Goal: Task Accomplishment & Management: Use online tool/utility

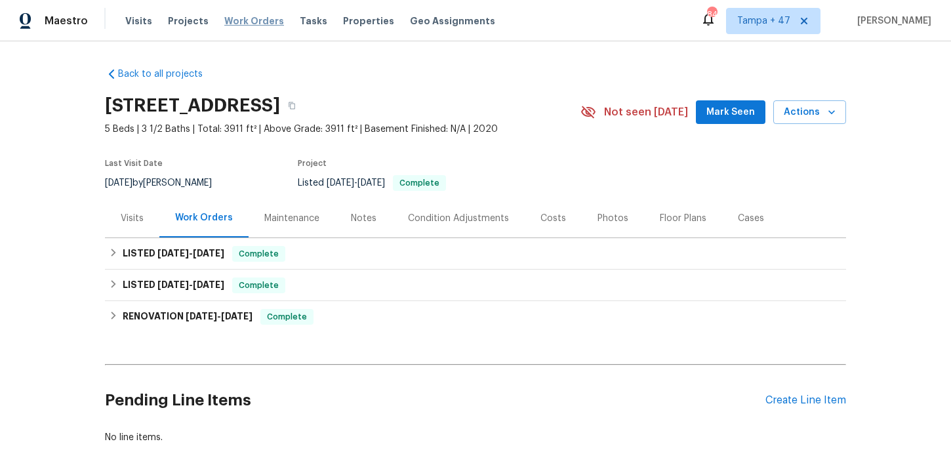
click at [233, 20] on span "Work Orders" at bounding box center [254, 20] width 60 height 13
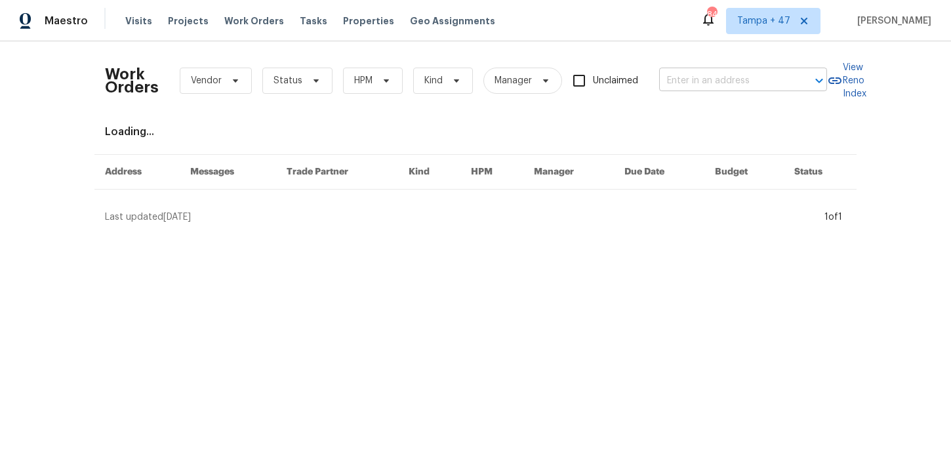
click at [714, 73] on input "text" at bounding box center [724, 81] width 131 height 20
paste input "485 W 100 N Layton, UT 84041"
type input "485 W 100 N Layton, UT 84041"
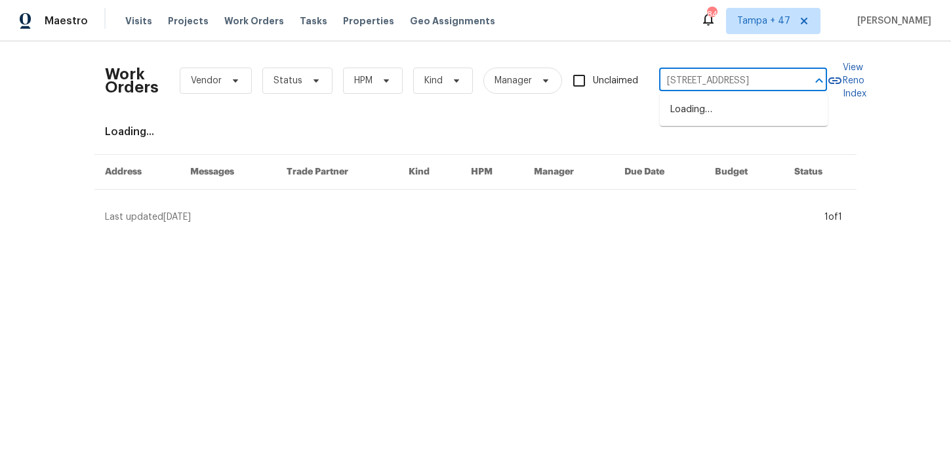
scroll to position [0, 9]
click at [721, 106] on li "485 W 100 N, Layton, UT 84041" at bounding box center [744, 110] width 168 height 22
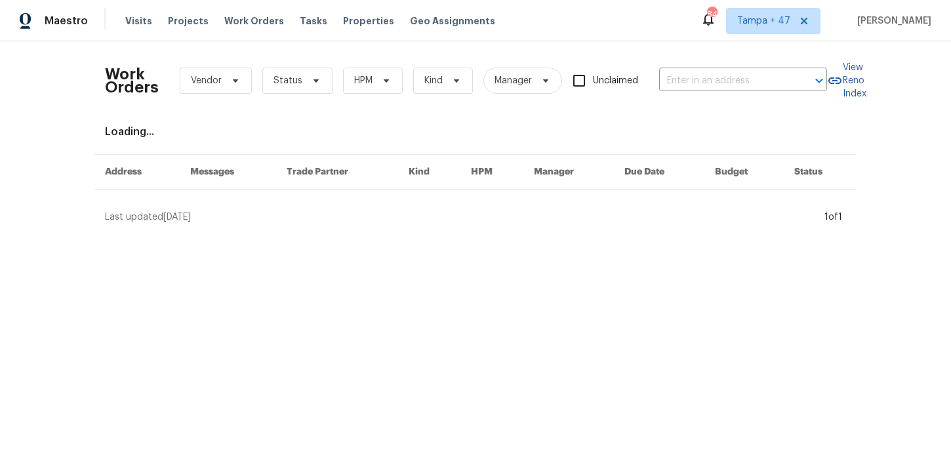
type input "485 W 100 N, Layton, UT 84041"
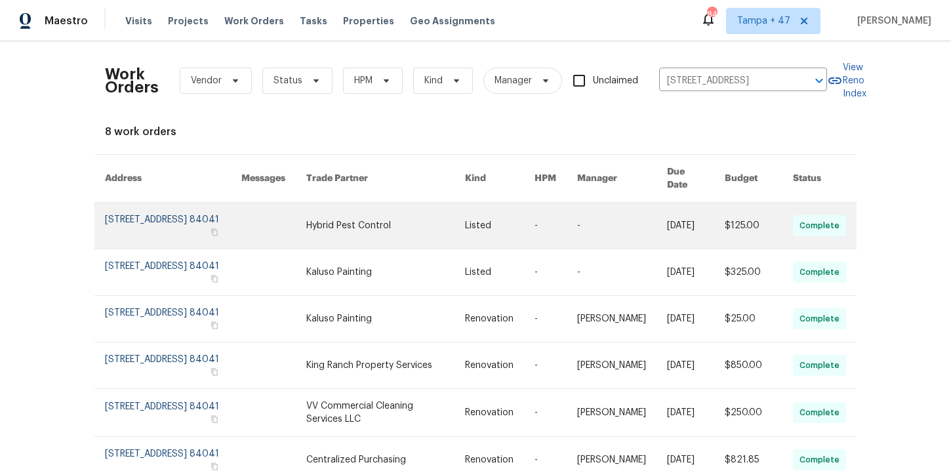
click at [168, 216] on link at bounding box center [173, 226] width 136 height 46
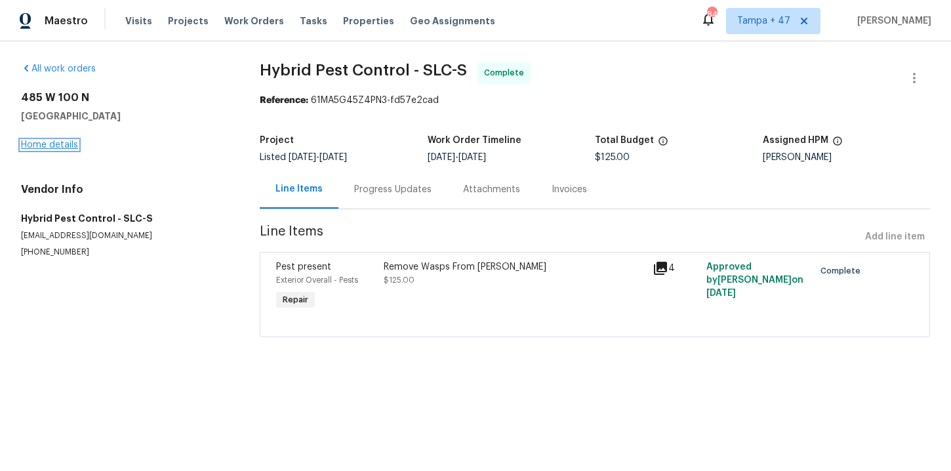
click at [66, 145] on link "Home details" at bounding box center [49, 144] width 57 height 9
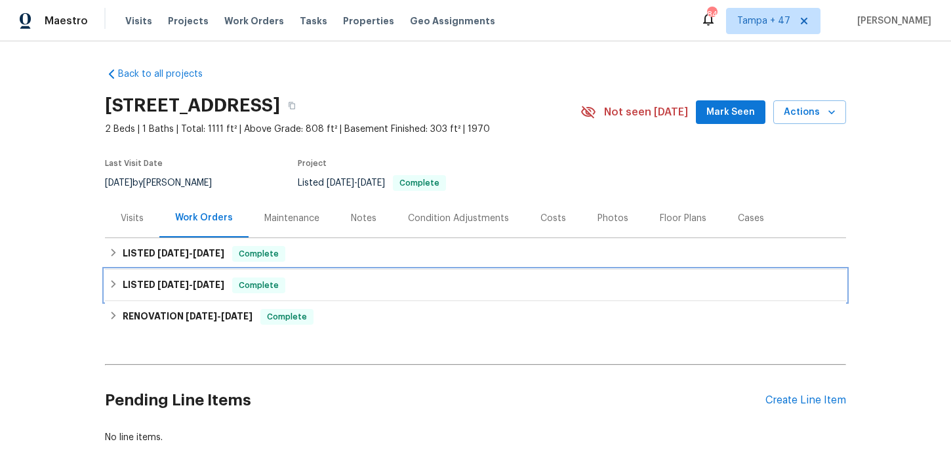
click at [364, 284] on div "LISTED 8/14/25 - 8/15/25 Complete" at bounding box center [475, 285] width 733 height 16
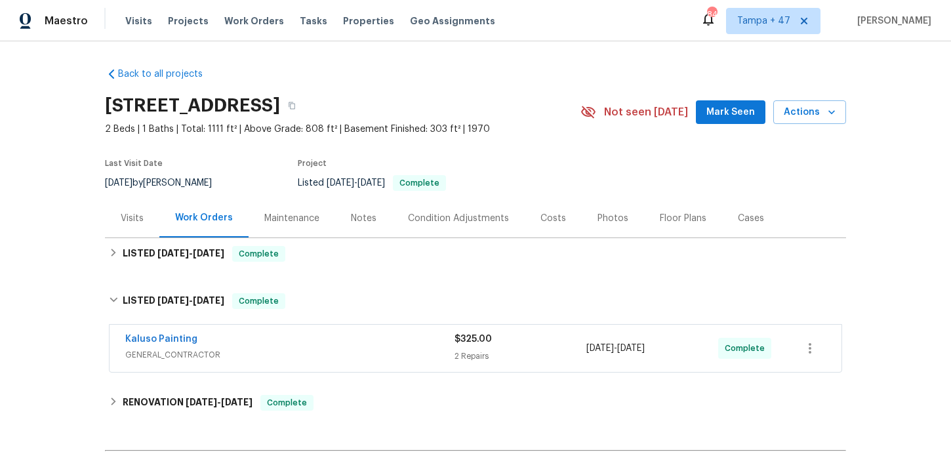
click at [371, 360] on span "GENERAL_CONTRACTOR" at bounding box center [289, 354] width 329 height 13
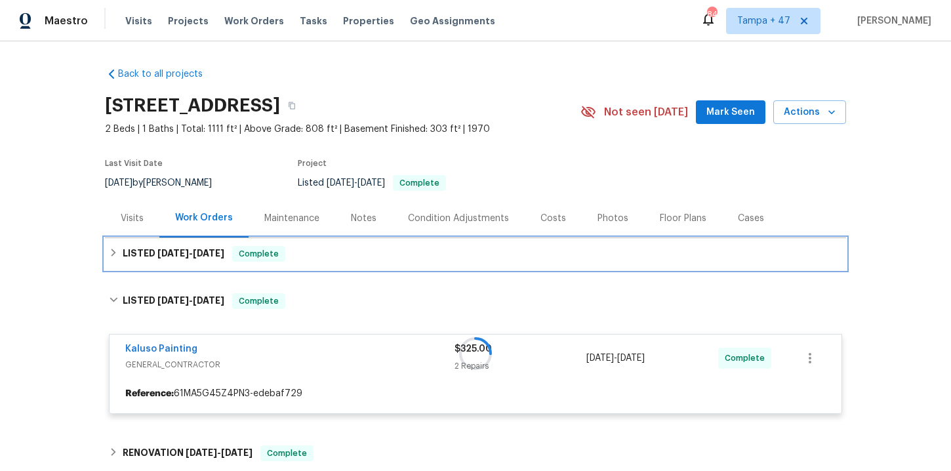
click at [359, 253] on div "LISTED 8/14/25 - 8/21/25 Complete" at bounding box center [475, 254] width 733 height 16
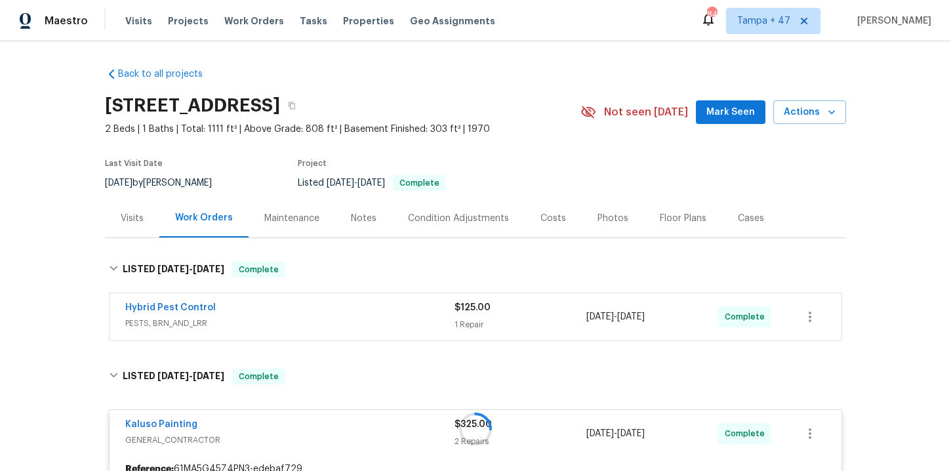
click at [374, 309] on div "Hybrid Pest Control" at bounding box center [289, 309] width 329 height 16
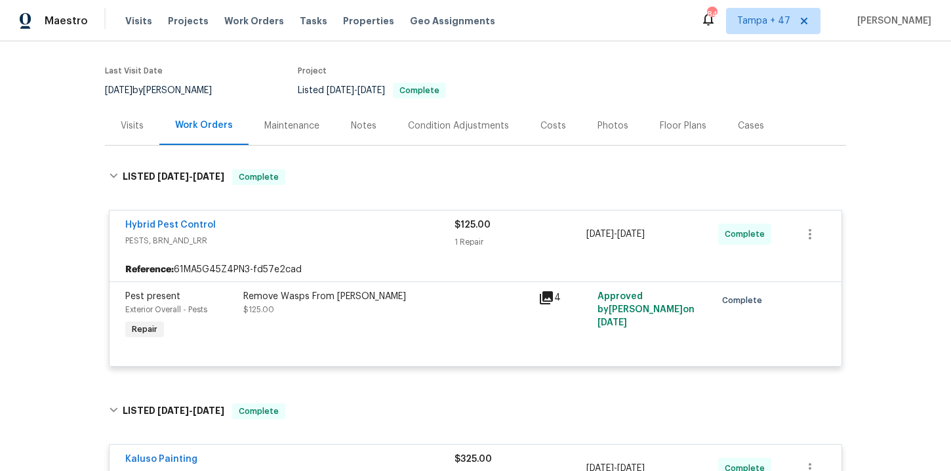
scroll to position [94, 0]
click at [383, 298] on div "Remove Wasps From [PERSON_NAME]" at bounding box center [386, 295] width 287 height 13
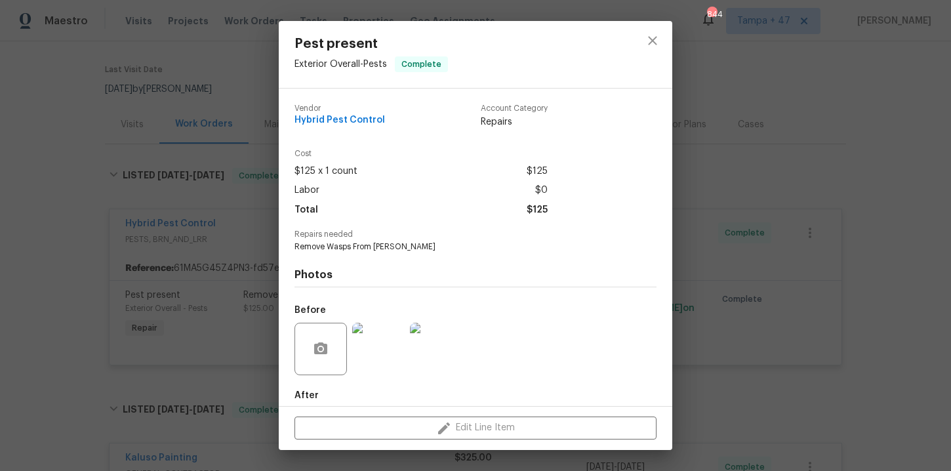
click at [353, 116] on span "Hybrid Pest Control" at bounding box center [339, 120] width 91 height 10
copy span "Hybrid Pest Control"
click at [104, 153] on div "Pest present Exterior Overall - Pests Complete Vendor Hybrid Pest Control Accou…" at bounding box center [475, 235] width 951 height 471
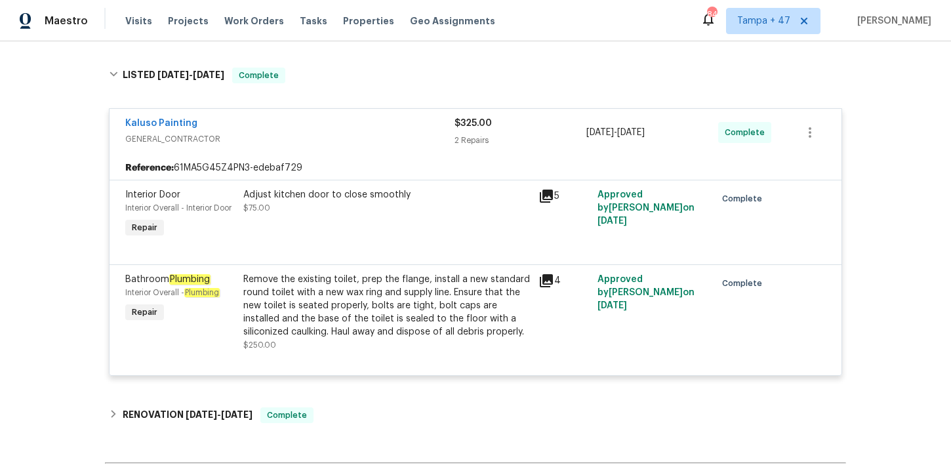
scroll to position [590, 0]
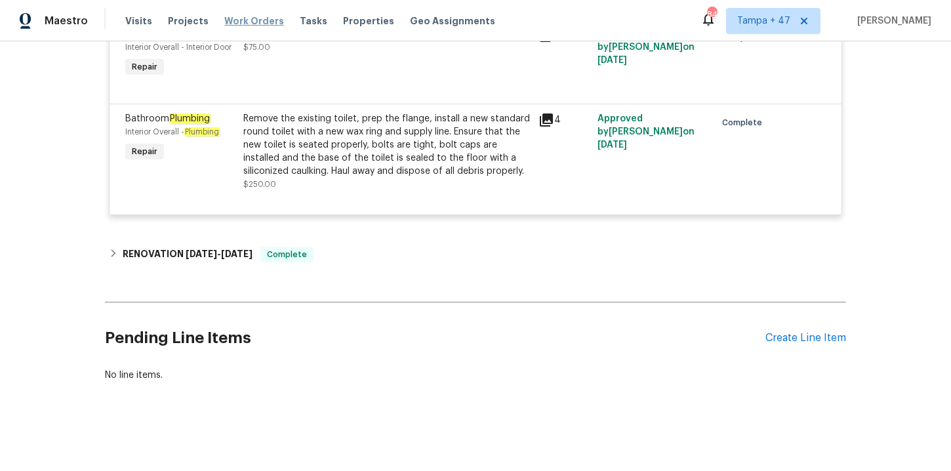
click at [249, 20] on span "Work Orders" at bounding box center [254, 20] width 60 height 13
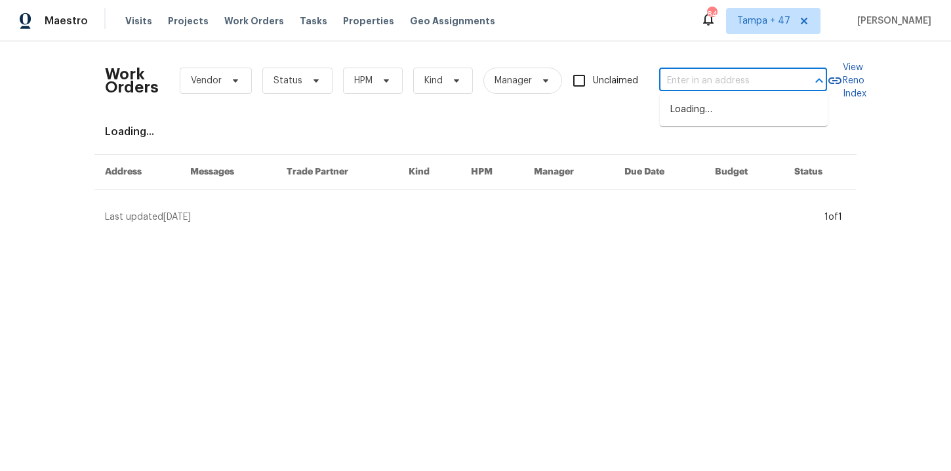
click at [717, 85] on input "text" at bounding box center [724, 81] width 131 height 20
paste input "500 N Gila Springs Blvd Chandler true 230, AZ 85226"
type input "500 N Gila Springs Blvd Chandler"
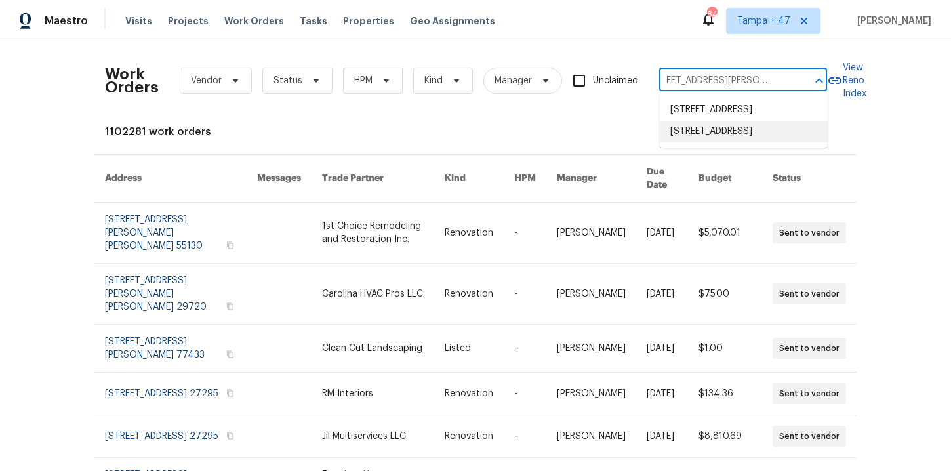
click at [731, 142] on li "500 N Gila Springs Blvd Unit 230, Chandler, AZ 85226" at bounding box center [744, 132] width 168 height 22
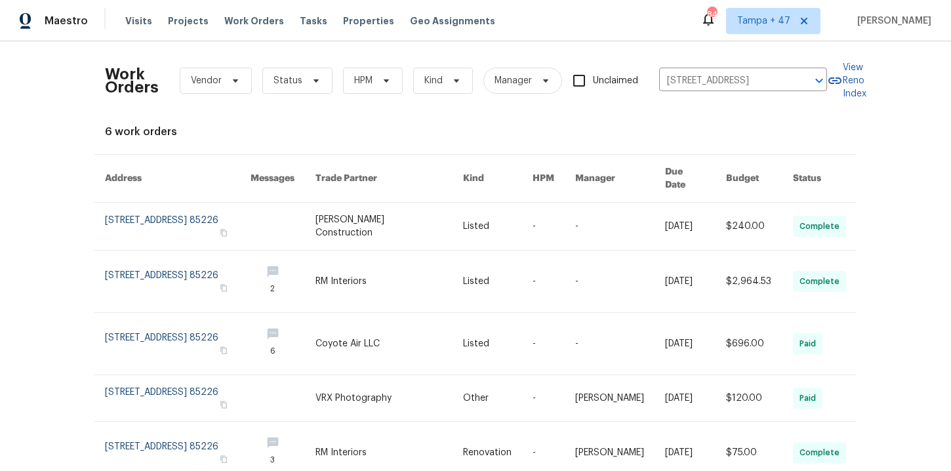
click at [136, 217] on link at bounding box center [178, 226] width 146 height 47
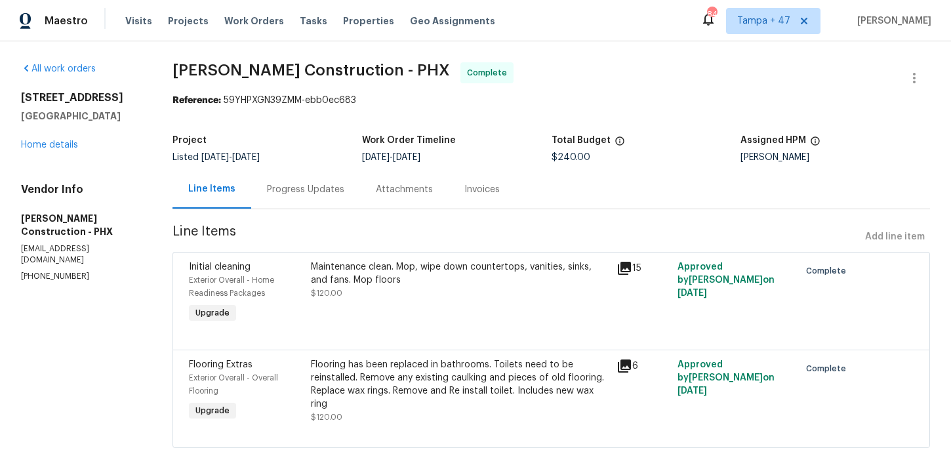
click at [62, 147] on div "500 N Gila Springs Blvd Unit 230 Chandler, AZ 85226 Home details" at bounding box center [81, 121] width 120 height 60
click at [64, 150] on link "Home details" at bounding box center [49, 144] width 57 height 9
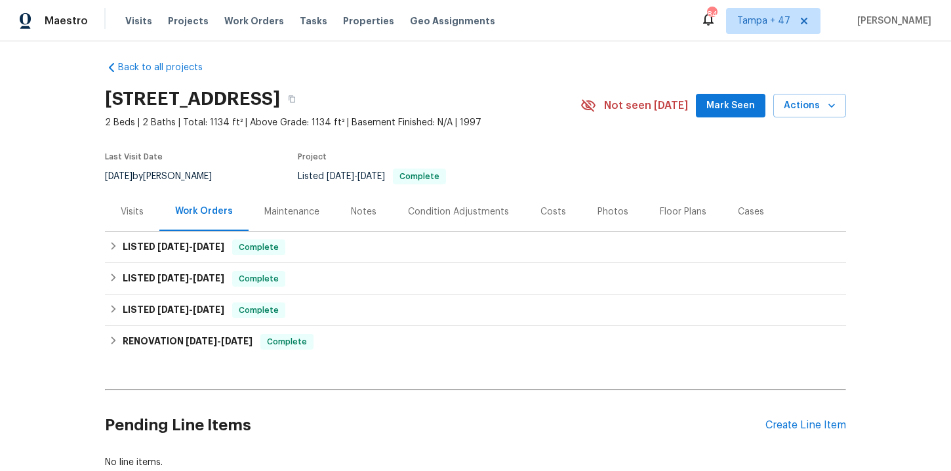
scroll to position [8, 0]
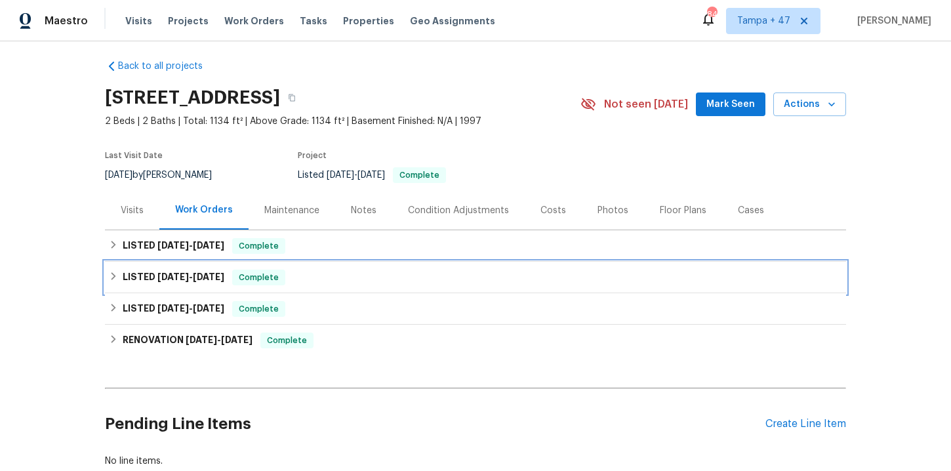
click at [339, 285] on div "LISTED 6/9/25 - 6/13/25 Complete" at bounding box center [475, 278] width 733 height 16
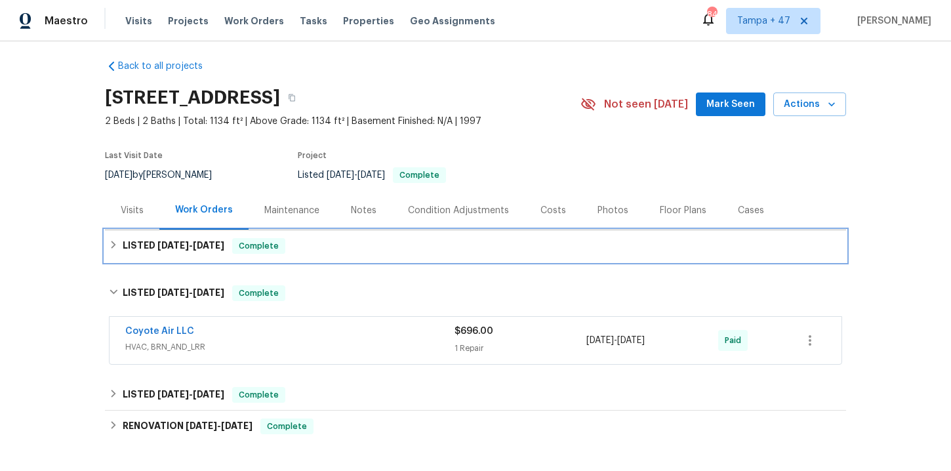
click at [339, 254] on div "LISTED 7/29/25 - 8/13/25 Complete" at bounding box center [475, 246] width 733 height 16
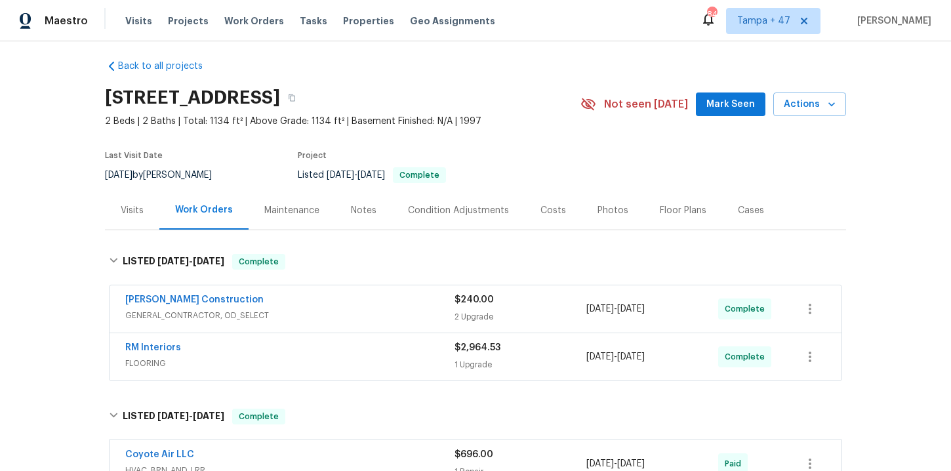
click at [369, 369] on div "RM Interiors FLOORING" at bounding box center [289, 355] width 329 height 29
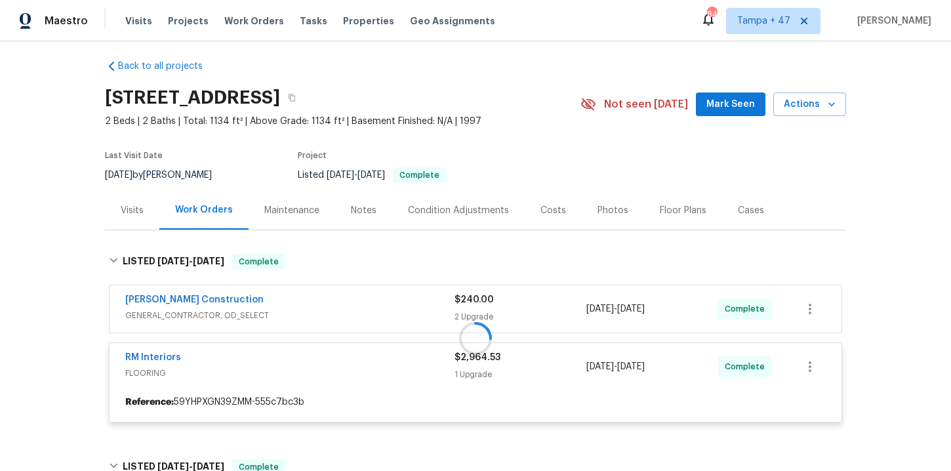
scroll to position [170, 0]
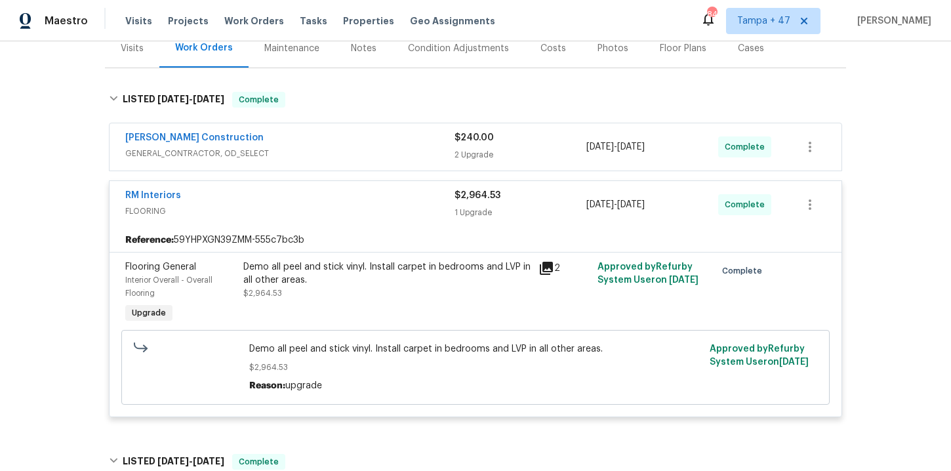
click at [361, 160] on span "GENERAL_CONTRACTOR, OD_SELECT" at bounding box center [289, 153] width 329 height 13
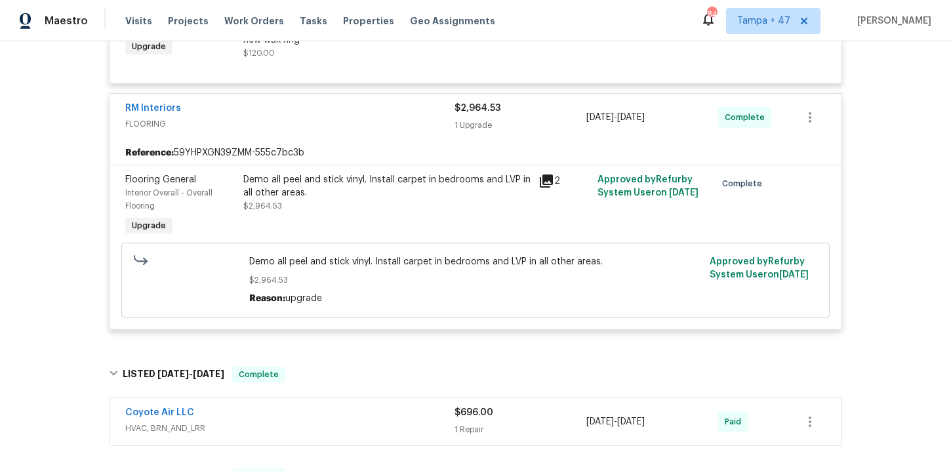
scroll to position [643, 0]
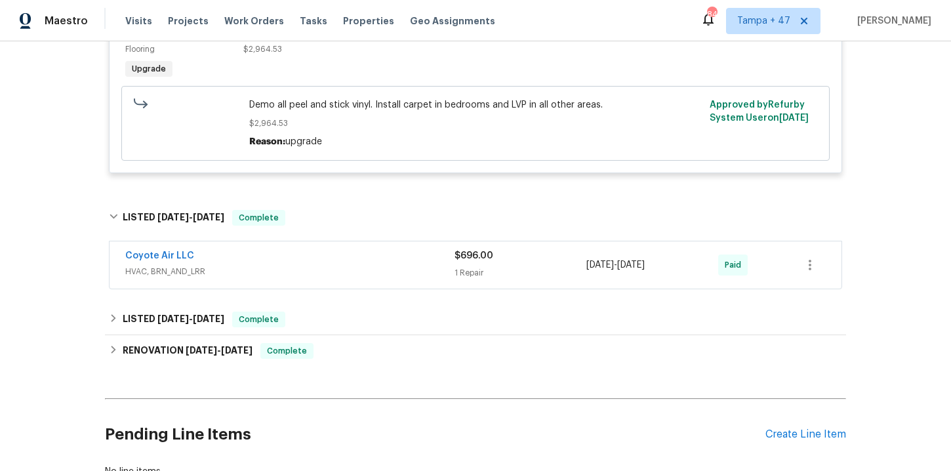
click at [397, 265] on div "Coyote Air LLC" at bounding box center [289, 257] width 329 height 16
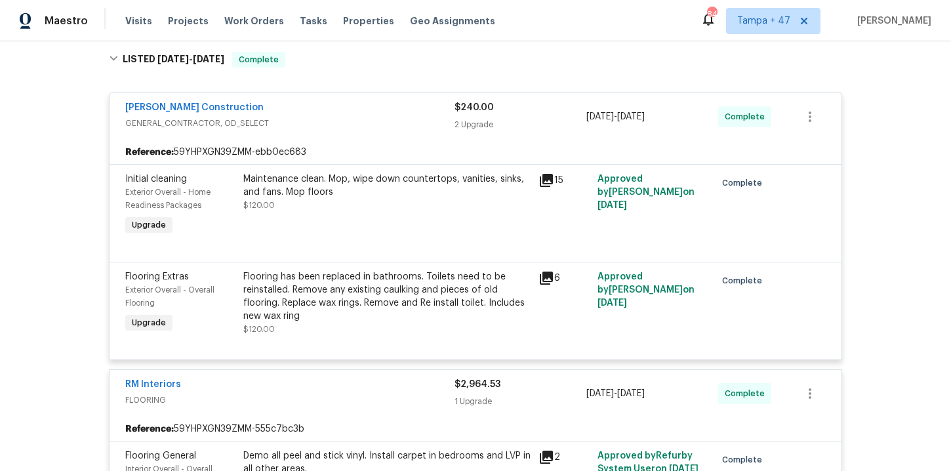
scroll to position [212, 0]
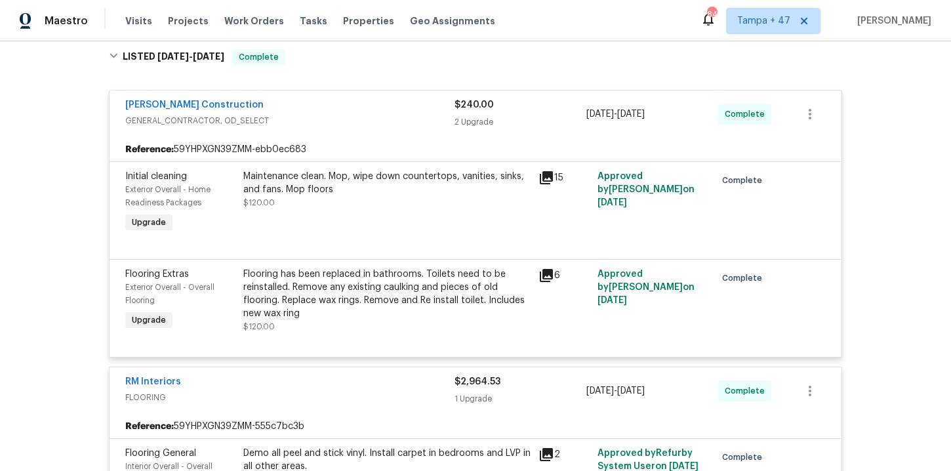
click at [441, 295] on div "Flooring has been replaced in bathrooms. Toilets need to be reinstalled. Remove…" at bounding box center [386, 294] width 287 height 52
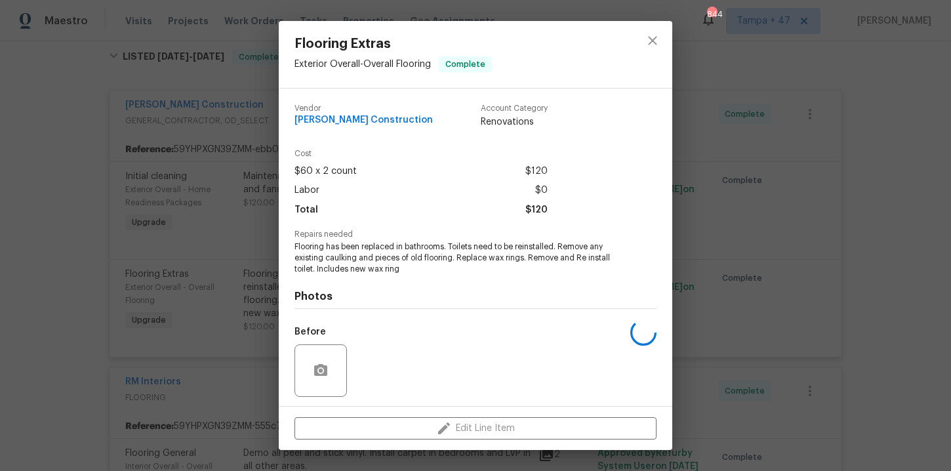
scroll to position [89, 0]
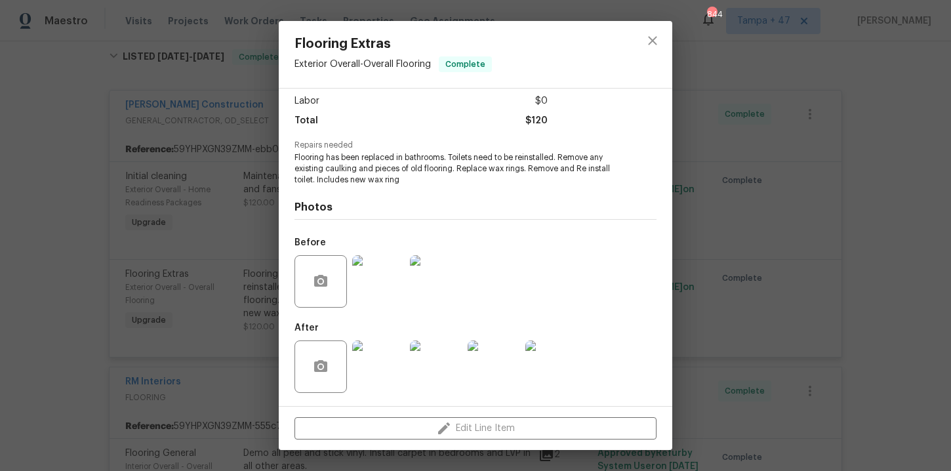
click at [789, 240] on div "Flooring Extras Exterior Overall - Overall Flooring Complete Vendor Strasser Co…" at bounding box center [475, 235] width 951 height 471
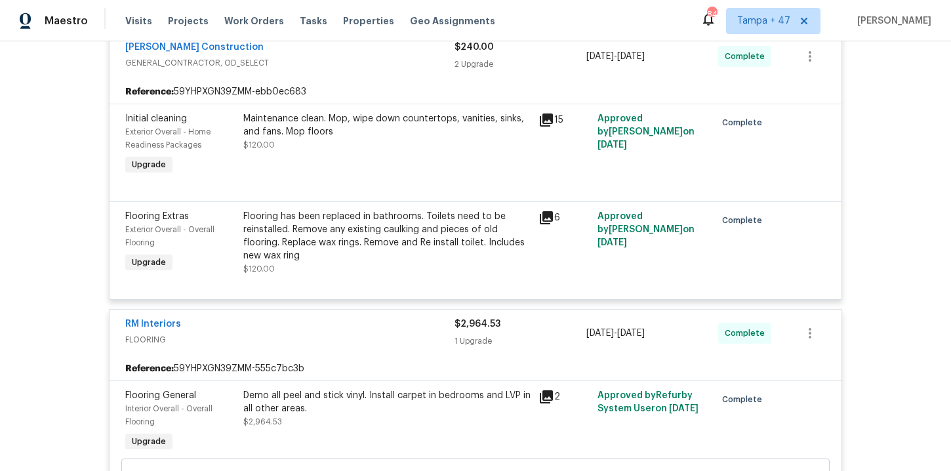
scroll to position [274, 0]
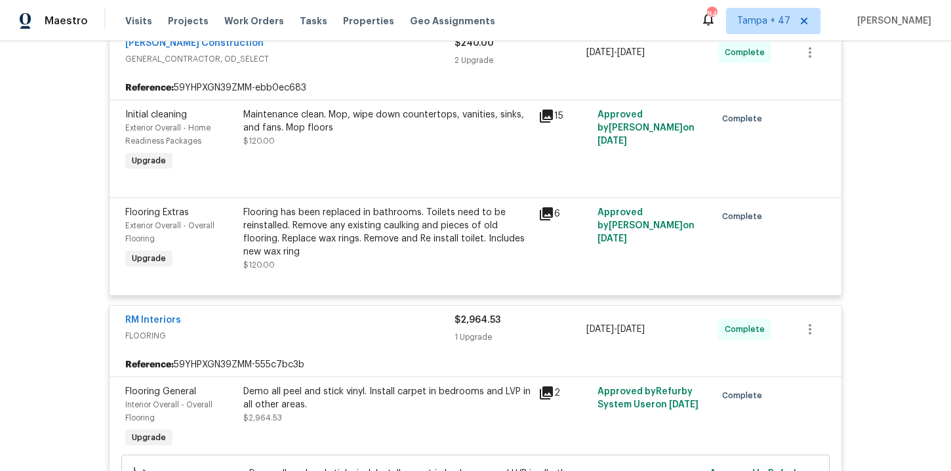
click at [271, 19] on div "Visits Projects Work Orders Tasks Properties Geo Assignments" at bounding box center [318, 21] width 386 height 26
click at [264, 20] on span "Work Orders" at bounding box center [254, 20] width 60 height 13
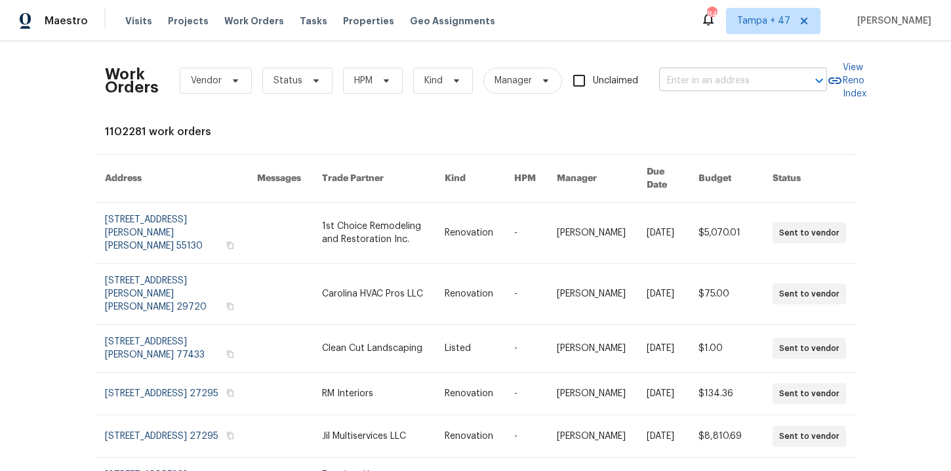
click at [724, 81] on input "text" at bounding box center [724, 81] width 131 height 20
paste input "1913 N Verano Way Chandler, AZ 85224"
type input "1913 N Verano Way Chandler, AZ 85224"
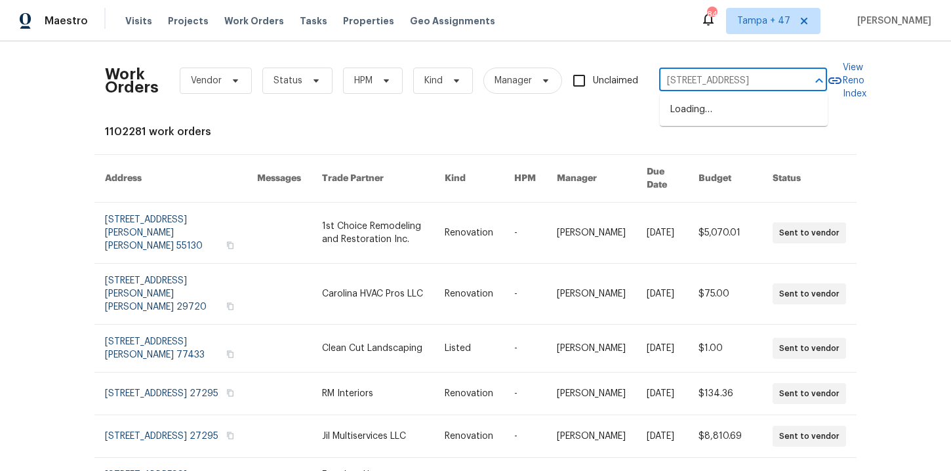
scroll to position [0, 44]
click at [728, 108] on li "1913 N Verano Way, Chandler, AZ 85224" at bounding box center [744, 110] width 168 height 22
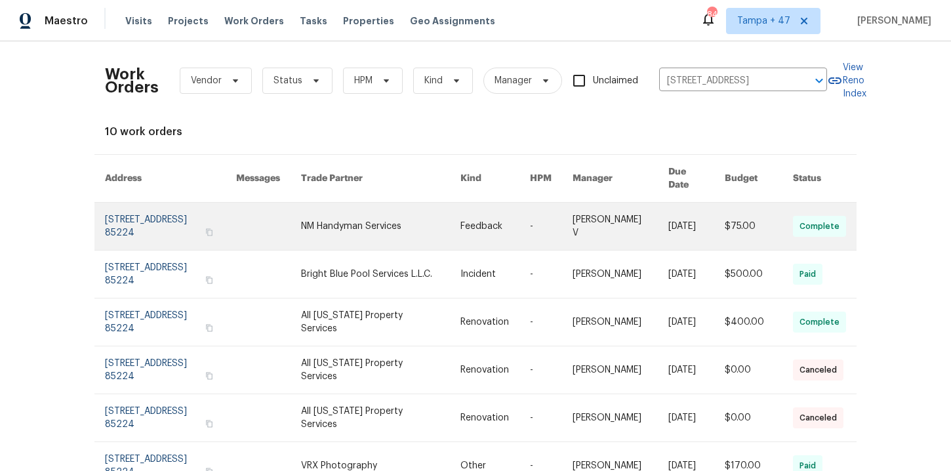
click at [145, 217] on link at bounding box center [170, 226] width 131 height 47
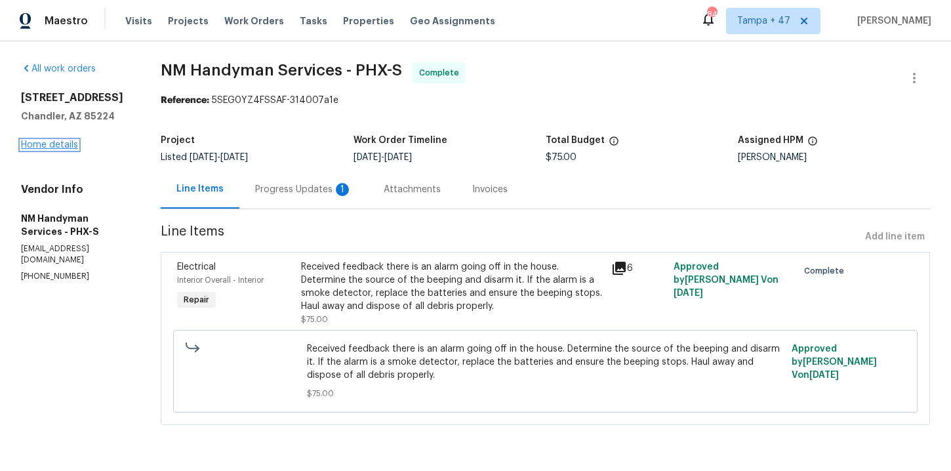
click at [64, 145] on link "Home details" at bounding box center [49, 144] width 57 height 9
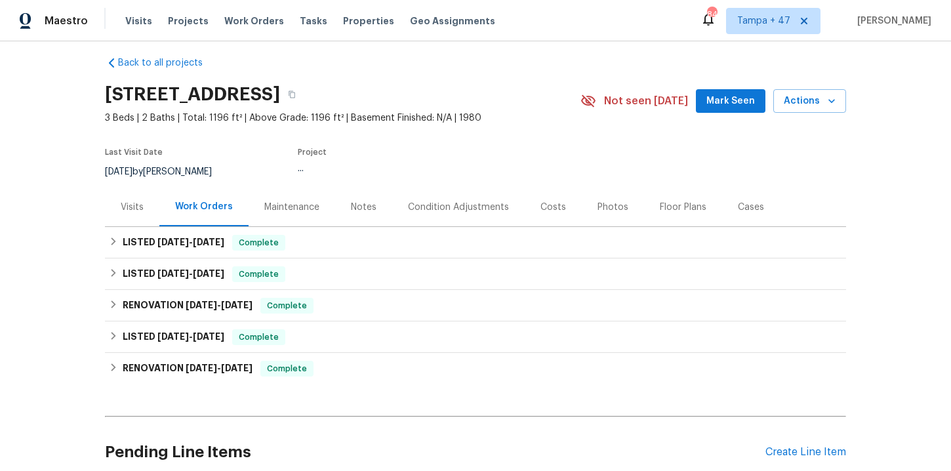
scroll to position [16, 0]
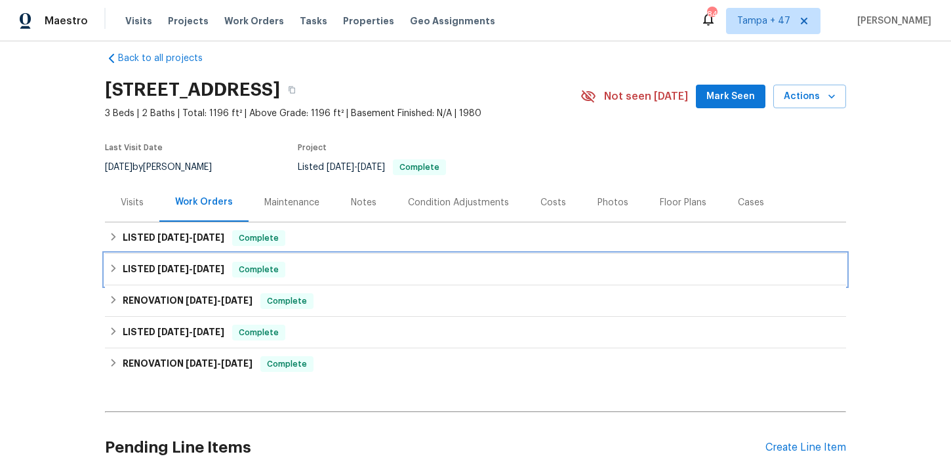
click at [380, 266] on div "LISTED 7/29/25 - 8/1/25 Complete" at bounding box center [475, 270] width 733 height 16
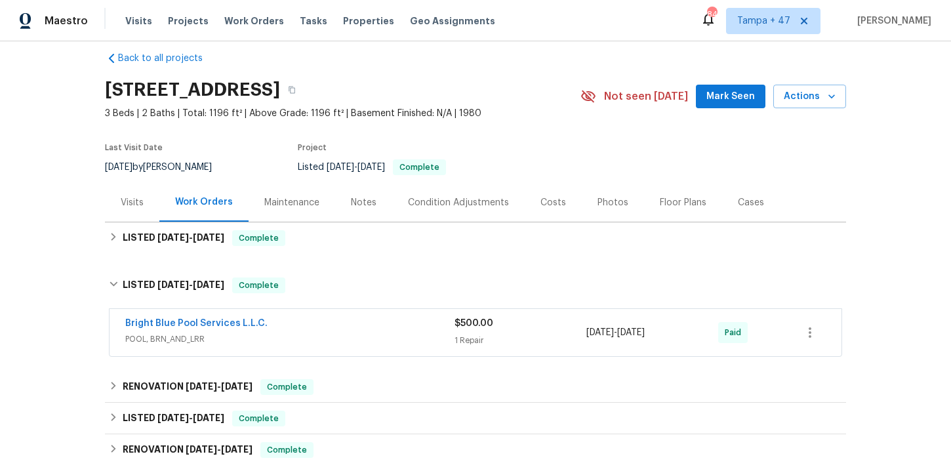
click at [390, 327] on div "Bright Blue Pool Services L.L.C." at bounding box center [289, 325] width 329 height 16
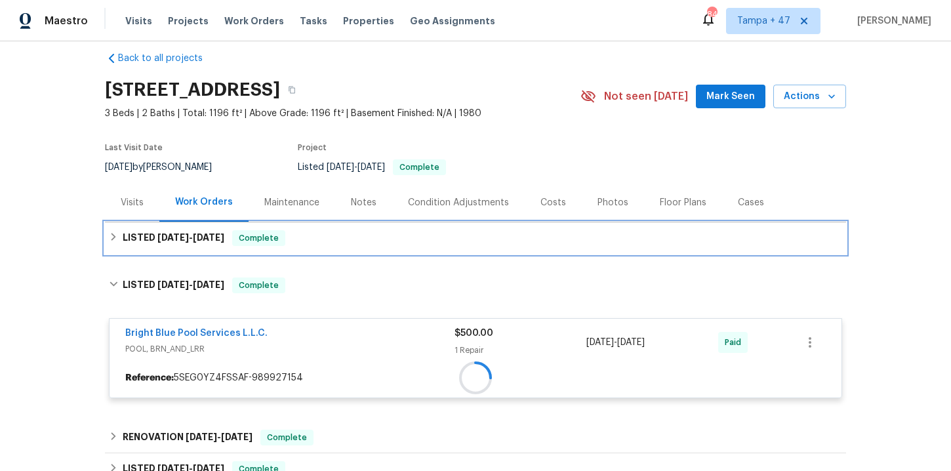
click at [371, 237] on div "LISTED 8/13/25 - 8/15/25 Complete" at bounding box center [475, 238] width 733 height 16
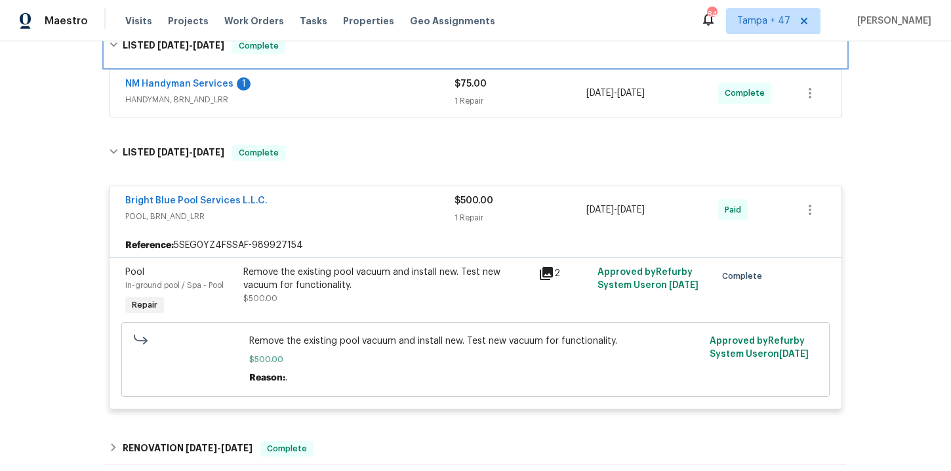
scroll to position [184, 0]
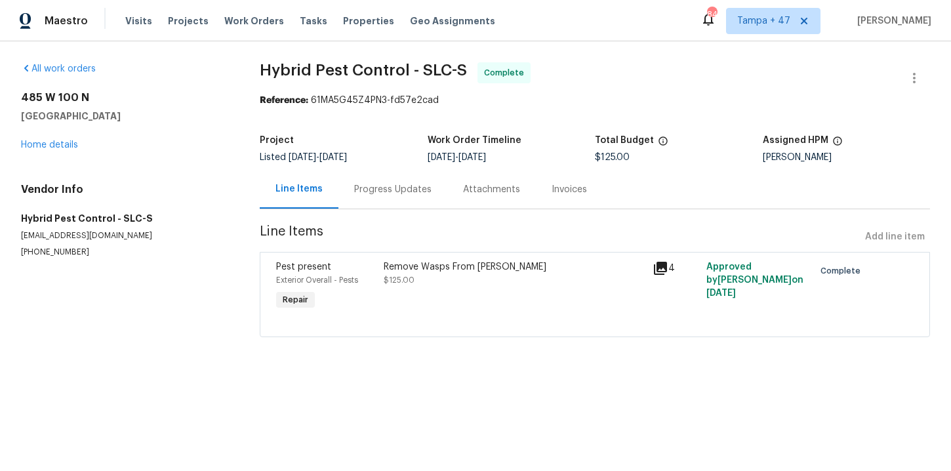
click at [367, 192] on div "Progress Updates" at bounding box center [392, 189] width 77 height 13
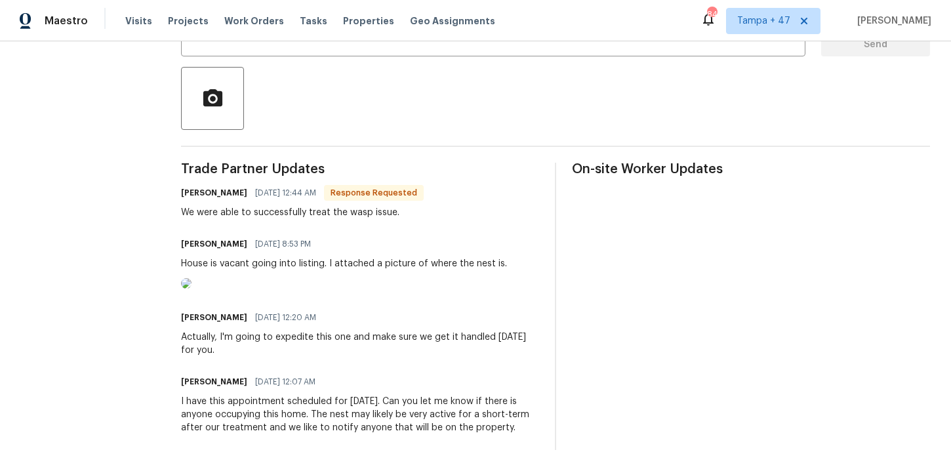
scroll to position [338, 0]
